Goal: Find contact information: Find contact information

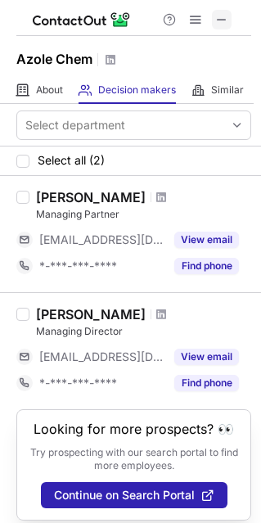
click at [219, 18] on span at bounding box center [221, 19] width 13 height 13
click at [220, 23] on span at bounding box center [221, 19] width 13 height 13
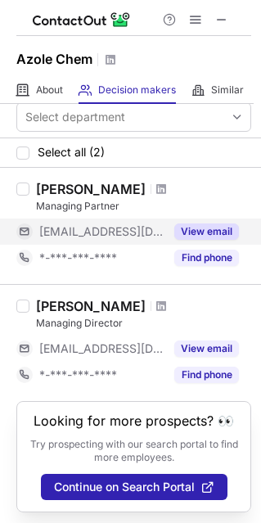
scroll to position [10, 0]
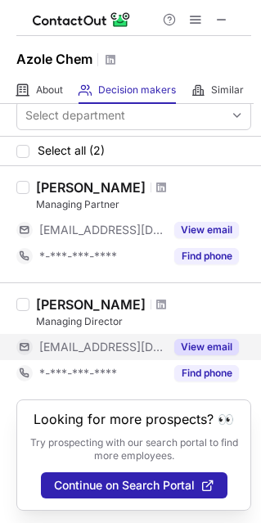
click at [191, 345] on button "View email" at bounding box center [206, 347] width 65 height 16
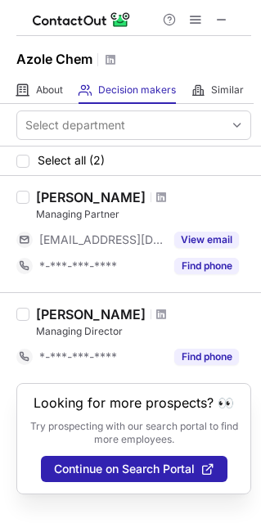
scroll to position [0, 0]
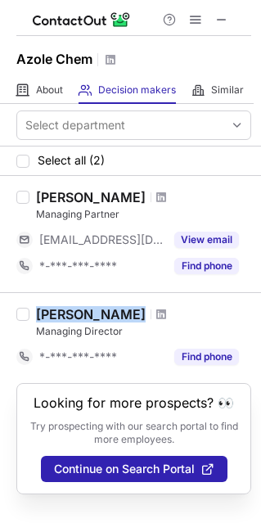
drag, startPoint x: 132, startPoint y: 317, endPoint x: 36, endPoint y: 311, distance: 95.9
click at [36, 311] on div "[PERSON_NAME]" at bounding box center [143, 314] width 215 height 16
copy div "[PERSON_NAME]"
click at [156, 312] on span at bounding box center [161, 314] width 10 height 13
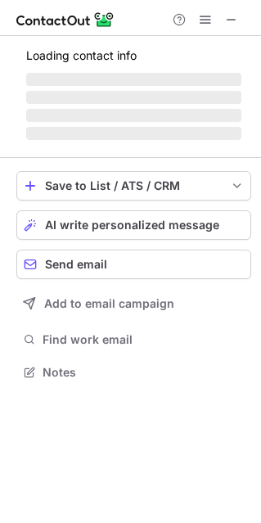
scroll to position [8, 8]
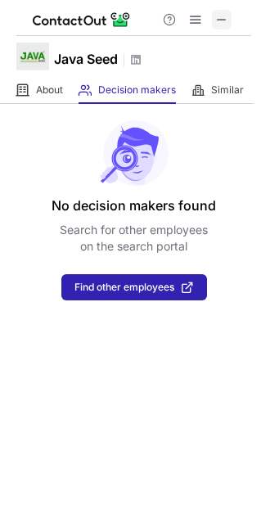
click at [223, 18] on span at bounding box center [221, 19] width 13 height 13
